Goal: Use online tool/utility: Utilize a website feature to perform a specific function

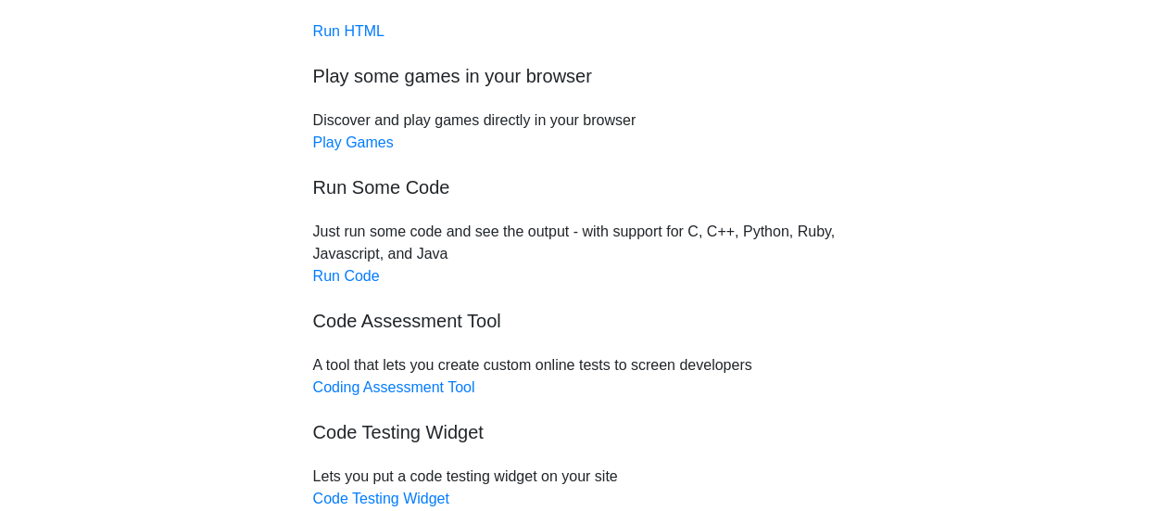
scroll to position [185, 0]
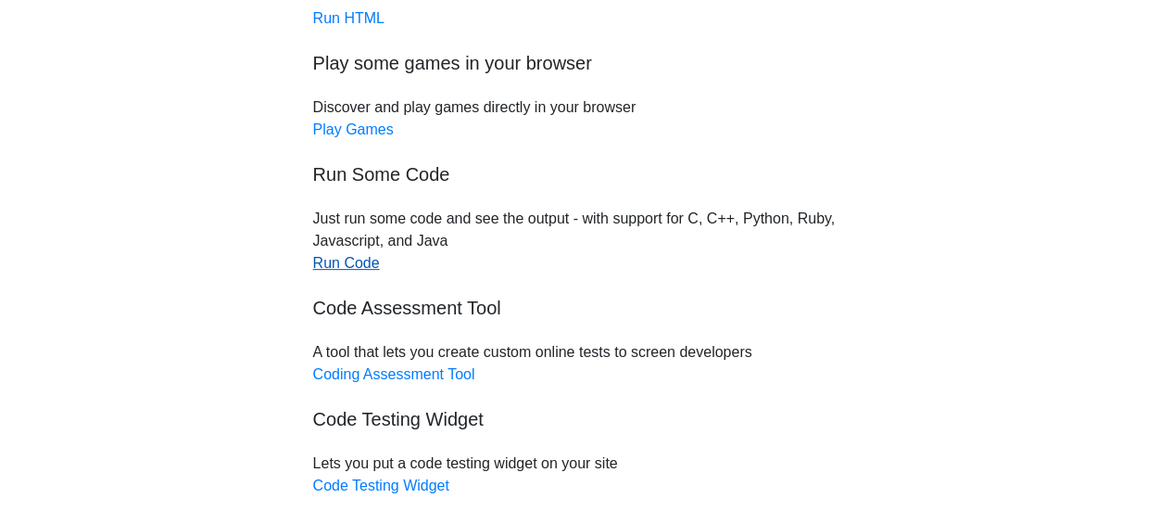
click at [347, 268] on link "Run Code" at bounding box center [346, 263] width 67 height 16
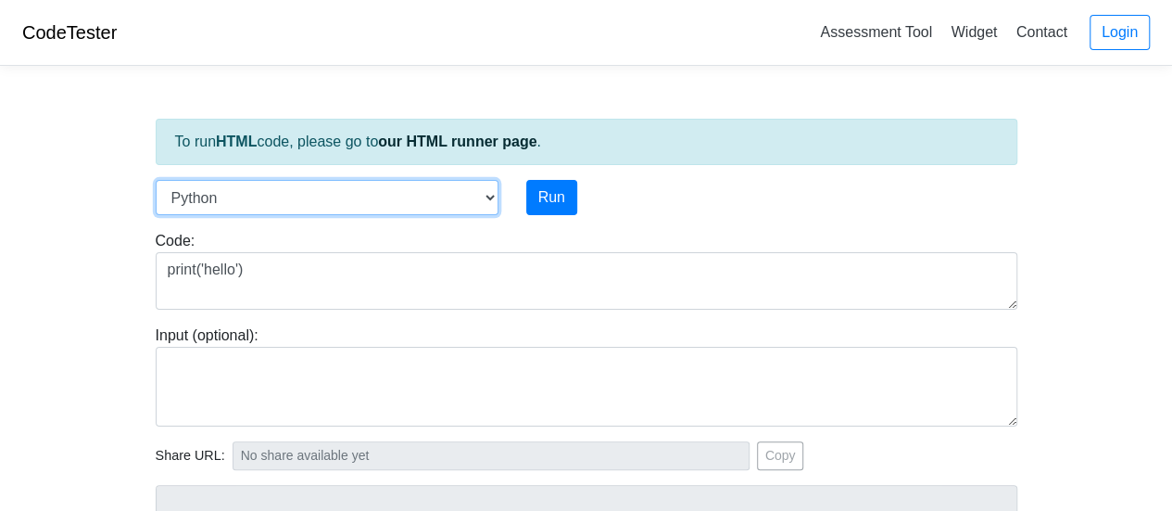
click at [489, 193] on select "C C++ Go Java Javascript Python Ruby" at bounding box center [327, 197] width 343 height 35
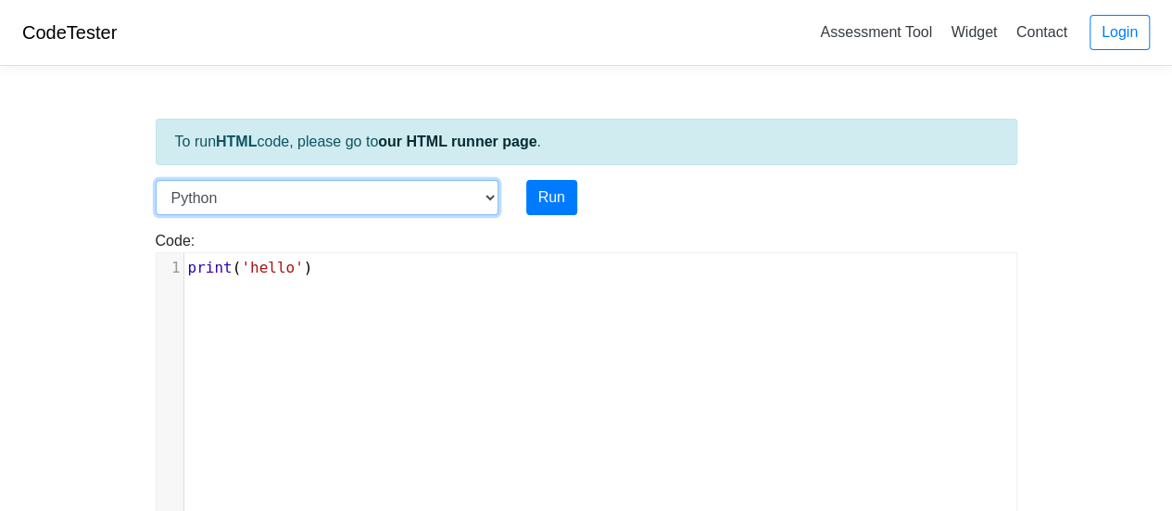
select select "c"
click at [156, 180] on select "C C++ Go Java Javascript Python Ruby" at bounding box center [327, 197] width 343 height 35
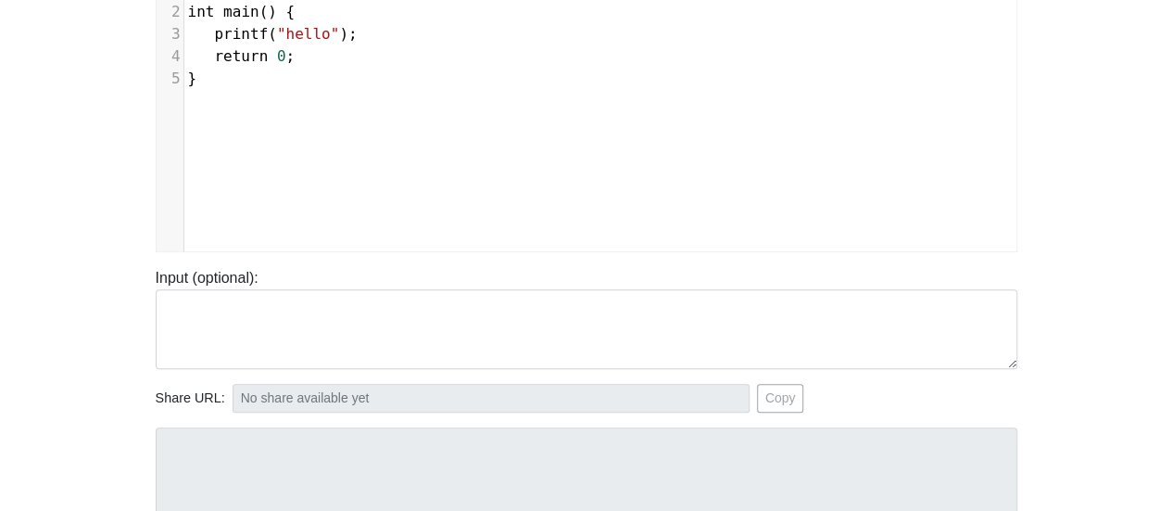
scroll to position [371, 0]
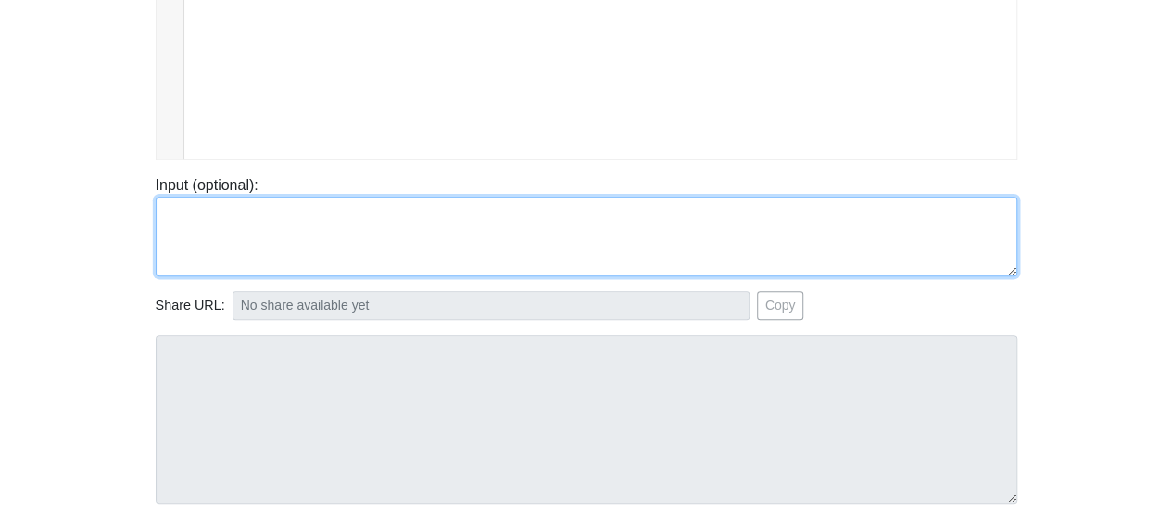
paste textarea "#include <stdio.h> int main() { printf("Hello and welcome to the generative AI …"
drag, startPoint x: 202, startPoint y: 236, endPoint x: 96, endPoint y: 144, distance: 140.5
click at [96, 144] on body "CodeTester Assessment Tool Widget Contact Login To run HTML code, please go to …" at bounding box center [586, 123] width 1172 height 989
drag, startPoint x: 185, startPoint y: 225, endPoint x: 141, endPoint y: 199, distance: 51.5
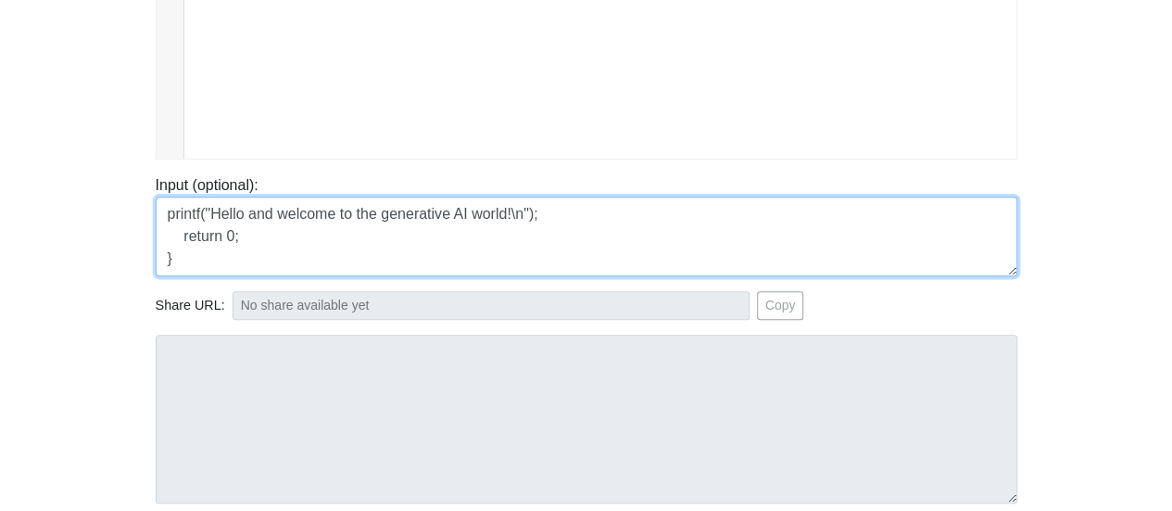
click at [142, 199] on div "Input (optional): printf("Hello and welcome to the generative AI world!\n"); re…" at bounding box center [587, 225] width 890 height 102
type textarea "}"
drag, startPoint x: 219, startPoint y: 241, endPoint x: 130, endPoint y: 198, distance: 98.6
click at [131, 198] on body "CodeTester Assessment Tool Widget Contact Login To run HTML code, please go to …" at bounding box center [586, 123] width 1172 height 989
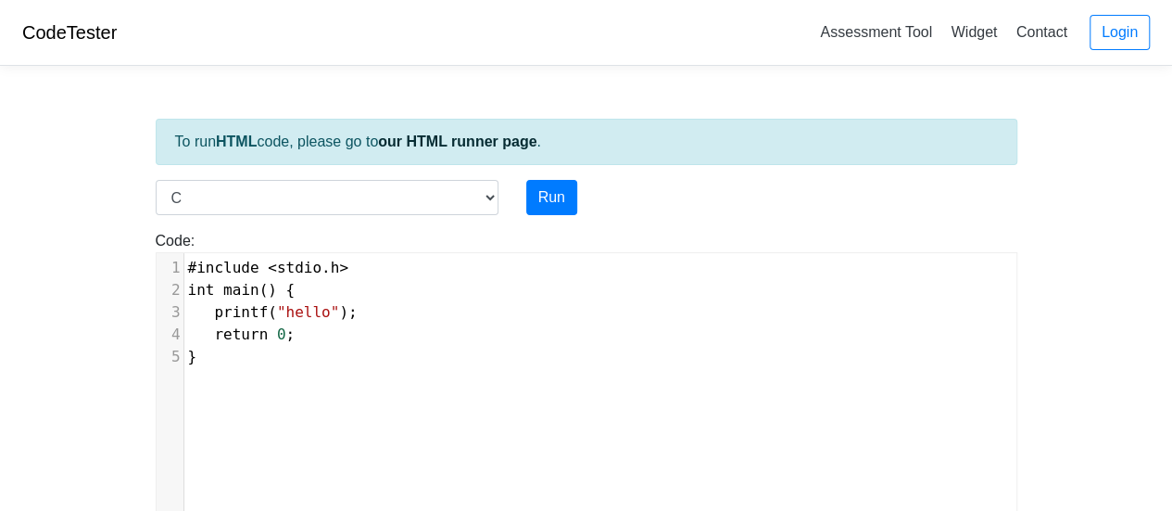
scroll to position [7, 0]
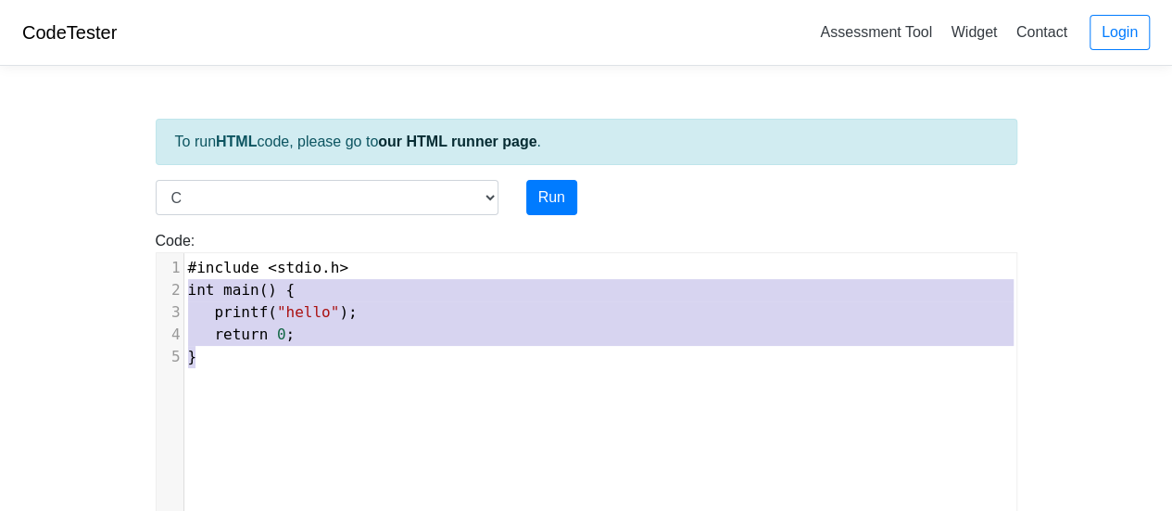
type textarea "#include <stdio.h> int main() { printf("hello"); return 0; }"
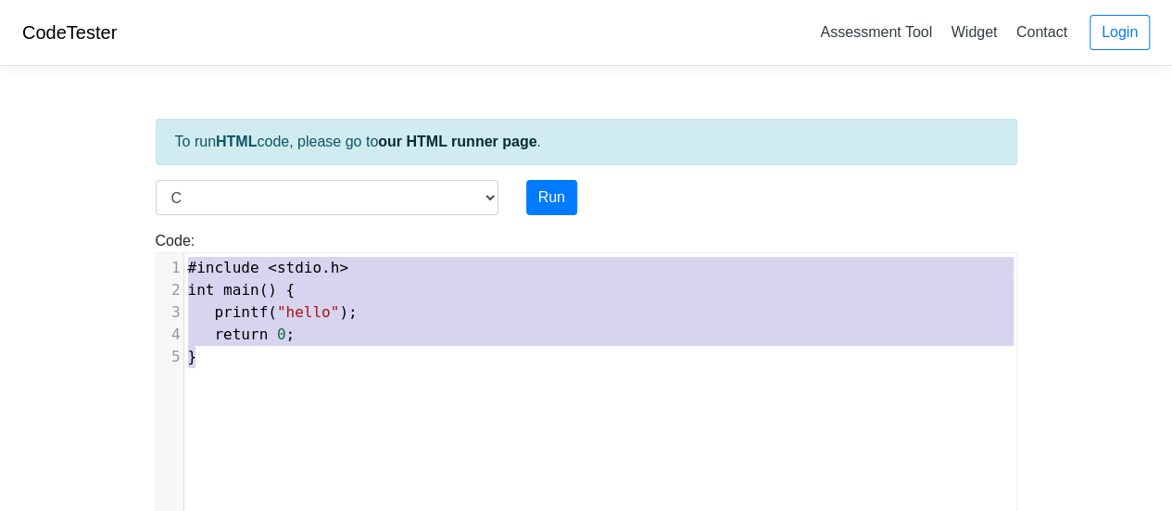
drag, startPoint x: 198, startPoint y: 332, endPoint x: 183, endPoint y: 252, distance: 81.2
click at [173, 253] on div "x 1 #include < stdio . h > 2 int main () { 3 printf ( "hello" ); 4 return 0 ; 5…" at bounding box center [601, 405] width 888 height 304
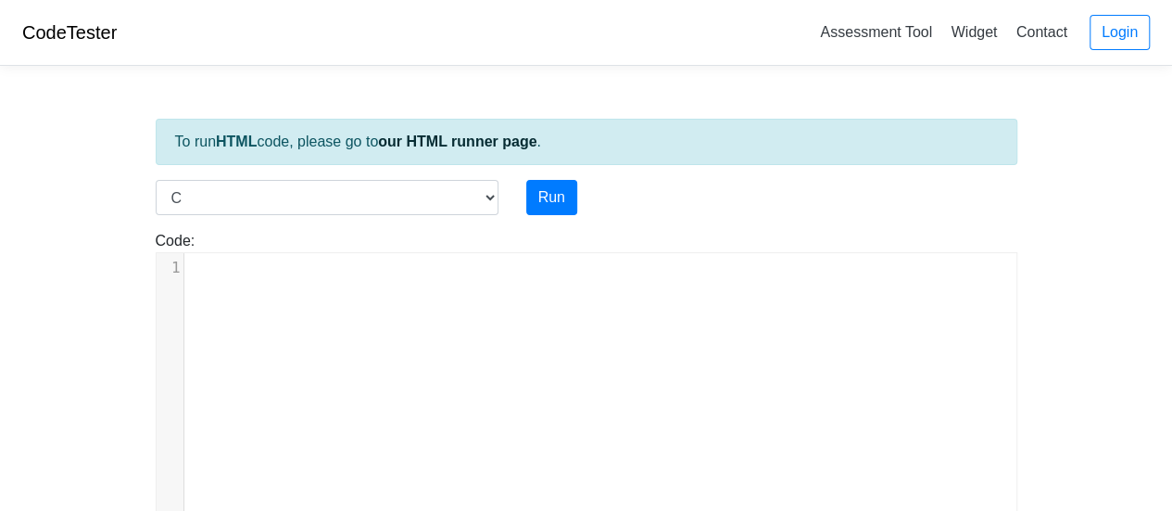
type textarea "​"
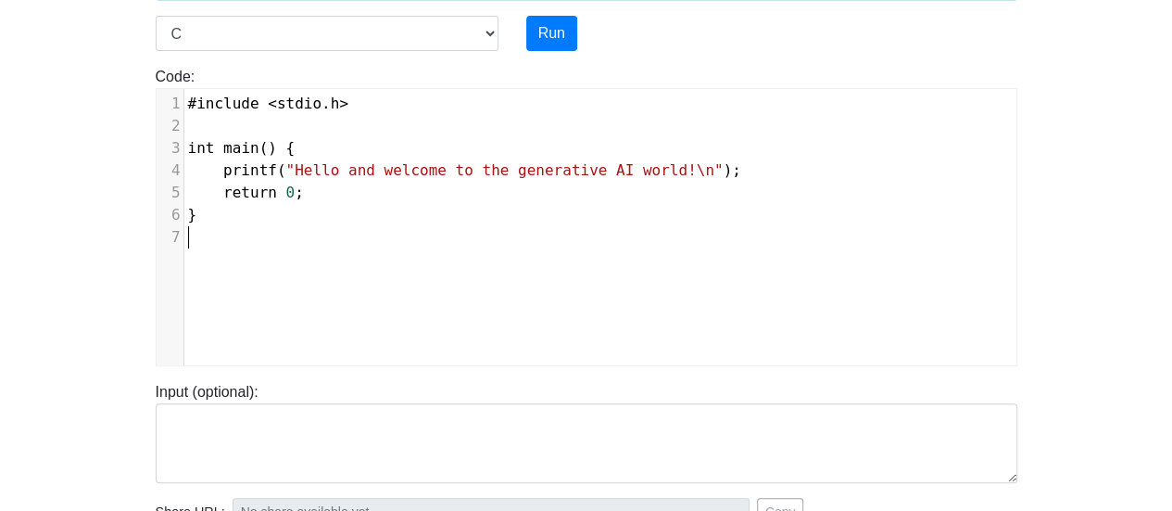
scroll to position [0, 0]
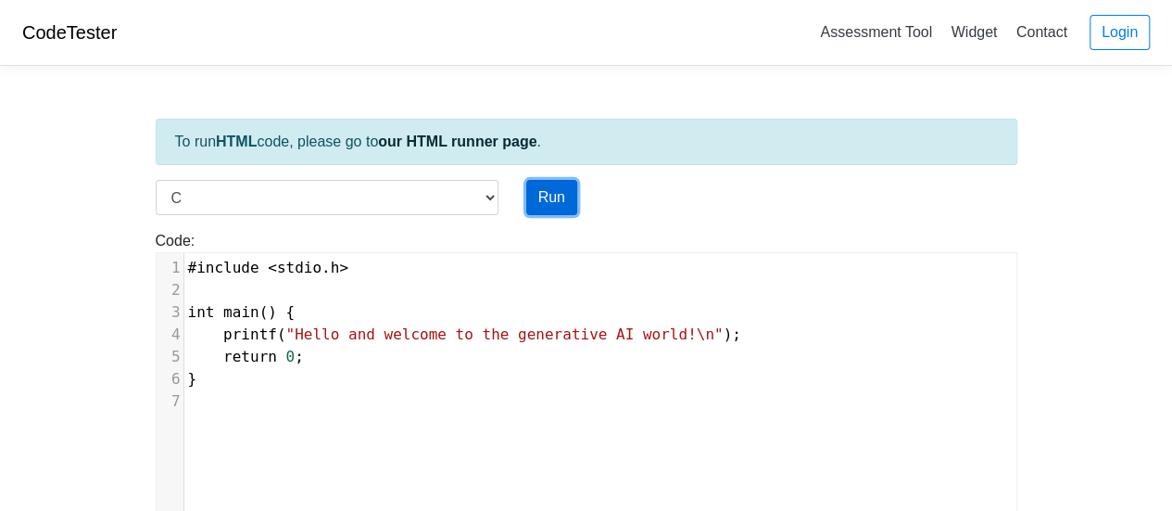
click at [547, 197] on button "Run" at bounding box center [551, 197] width 51 height 35
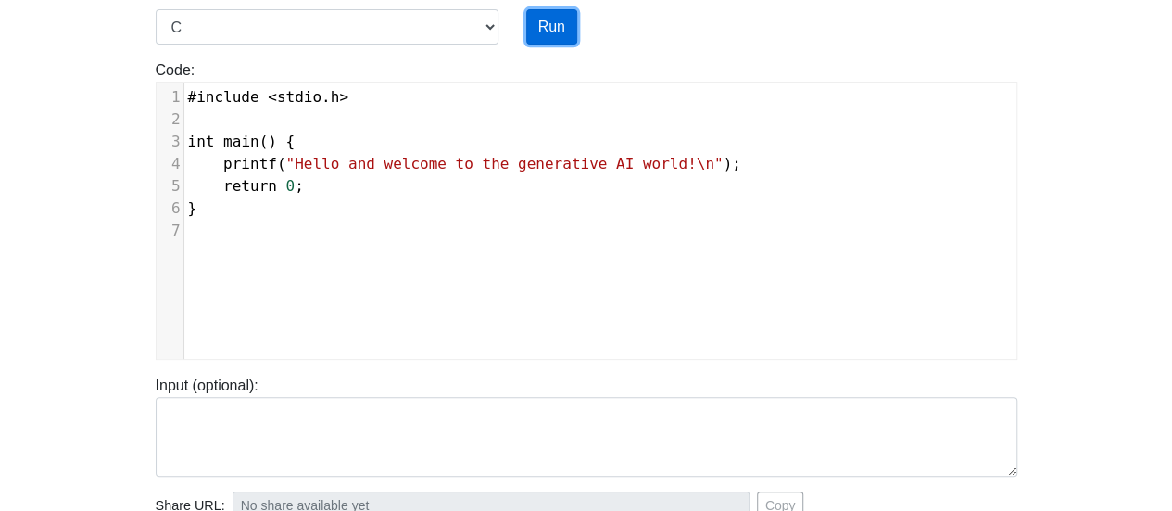
scroll to position [185, 0]
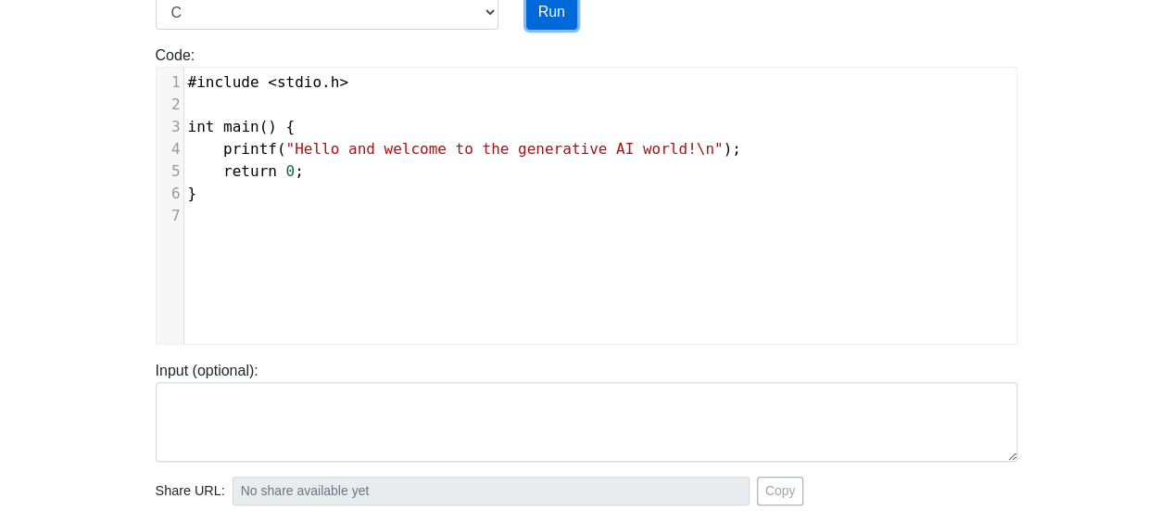
type input "[URL][DOMAIN_NAME]"
type textarea "Stdout: Hello and welcome to the generative AI world!"
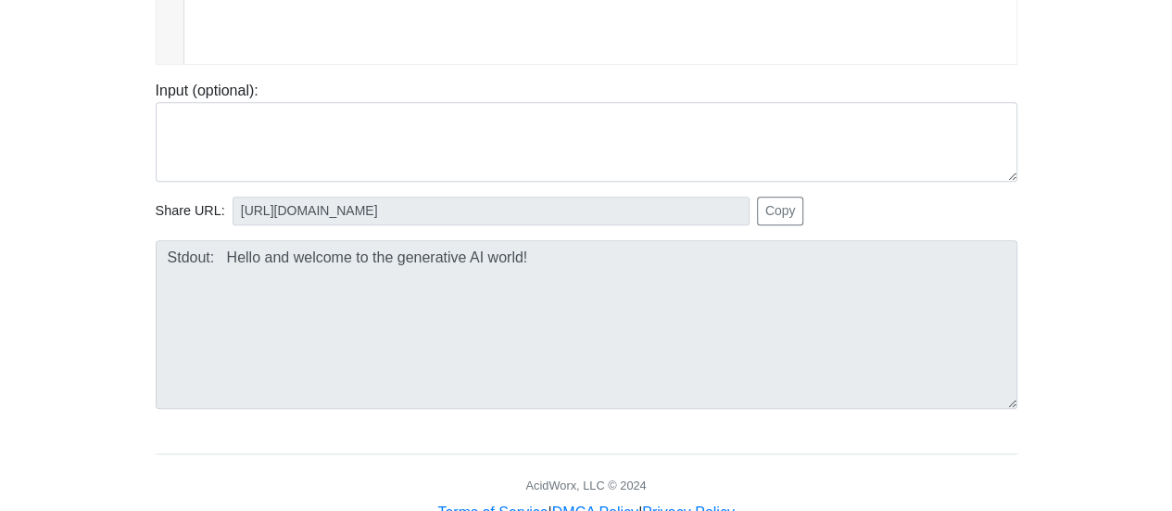
scroll to position [519, 0]
